Goal: Task Accomplishment & Management: Complete application form

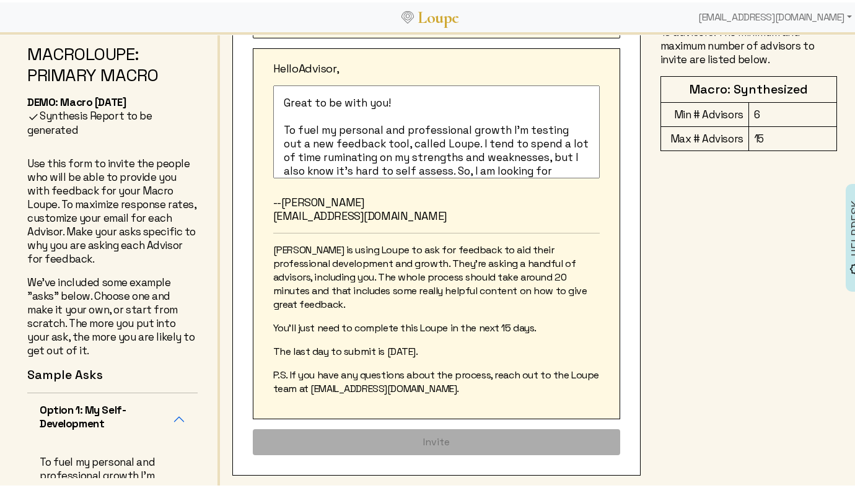
scroll to position [61, 0]
